Goal: Task Accomplishment & Management: Complete application form

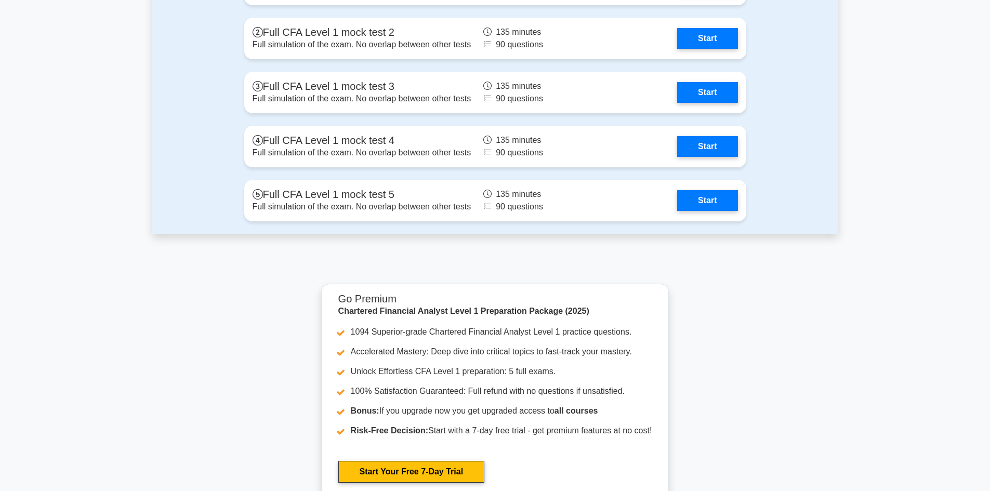
scroll to position [1715, 0]
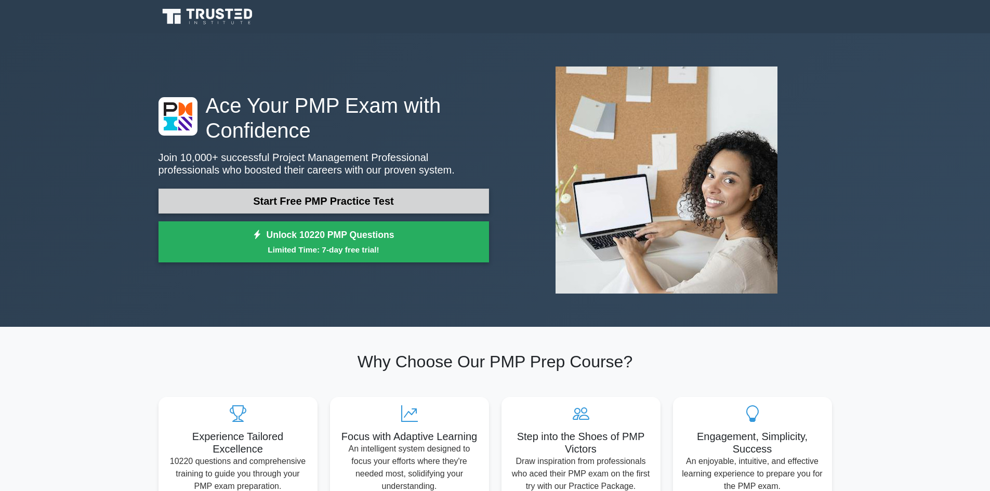
click at [159, 189] on link "Start Free PMP Practice Test" at bounding box center [324, 201] width 331 height 25
